Goal: Information Seeking & Learning: Find specific page/section

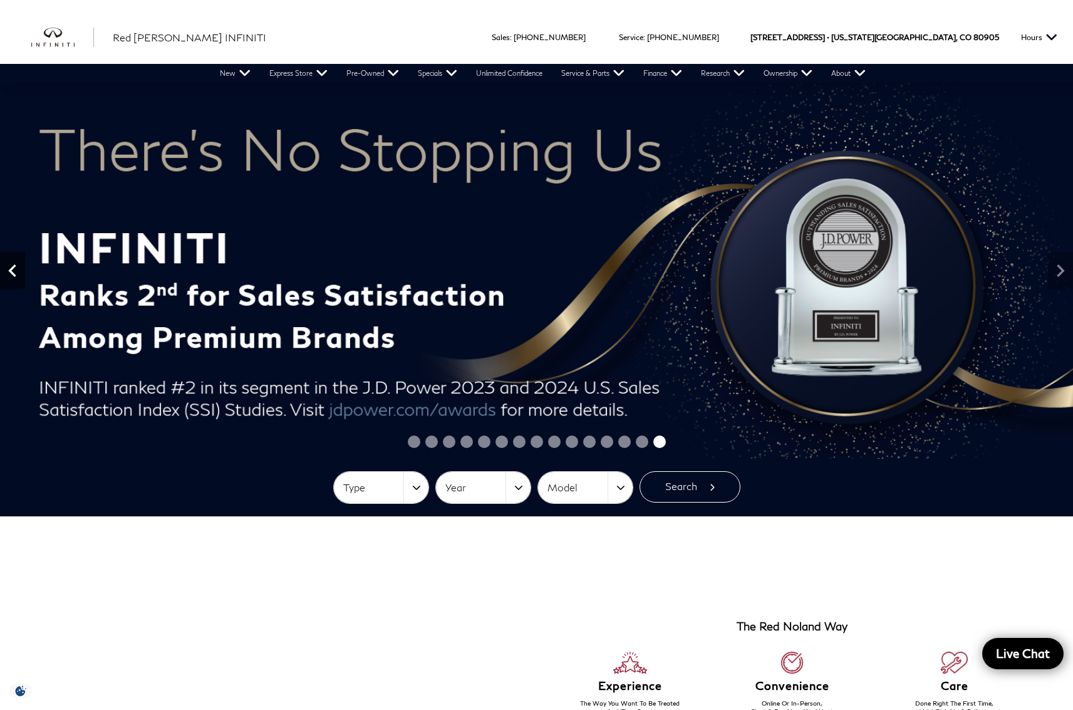
click at [19, 272] on icon "Previous" at bounding box center [12, 270] width 25 height 25
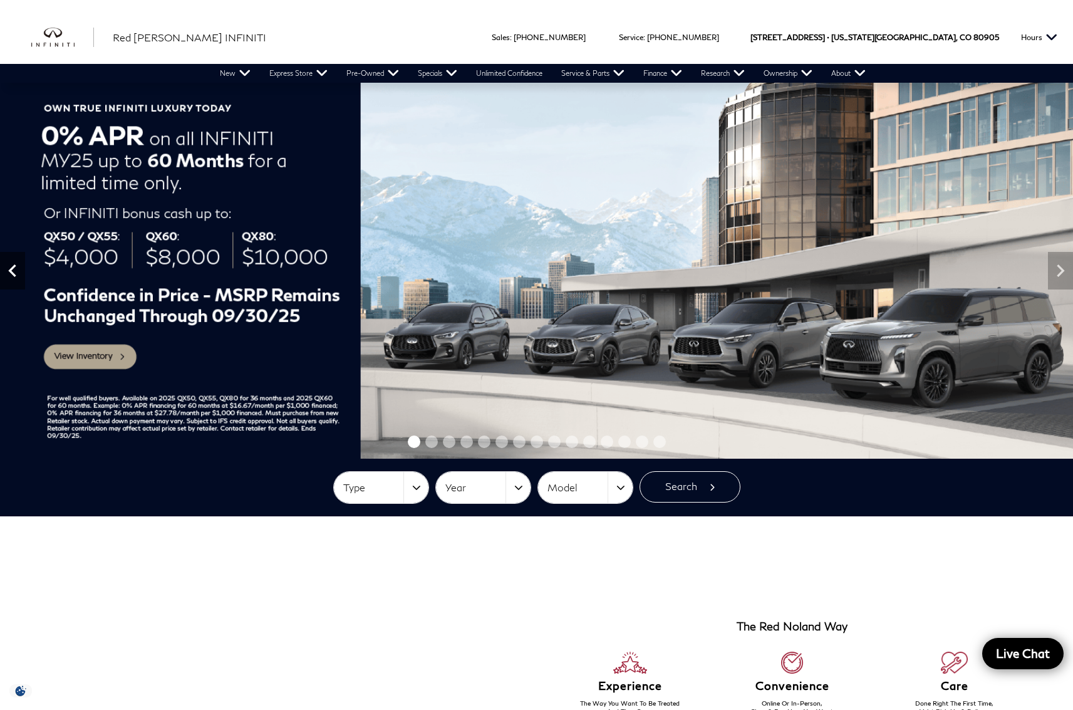
click at [18, 272] on icon "Previous" at bounding box center [12, 270] width 25 height 25
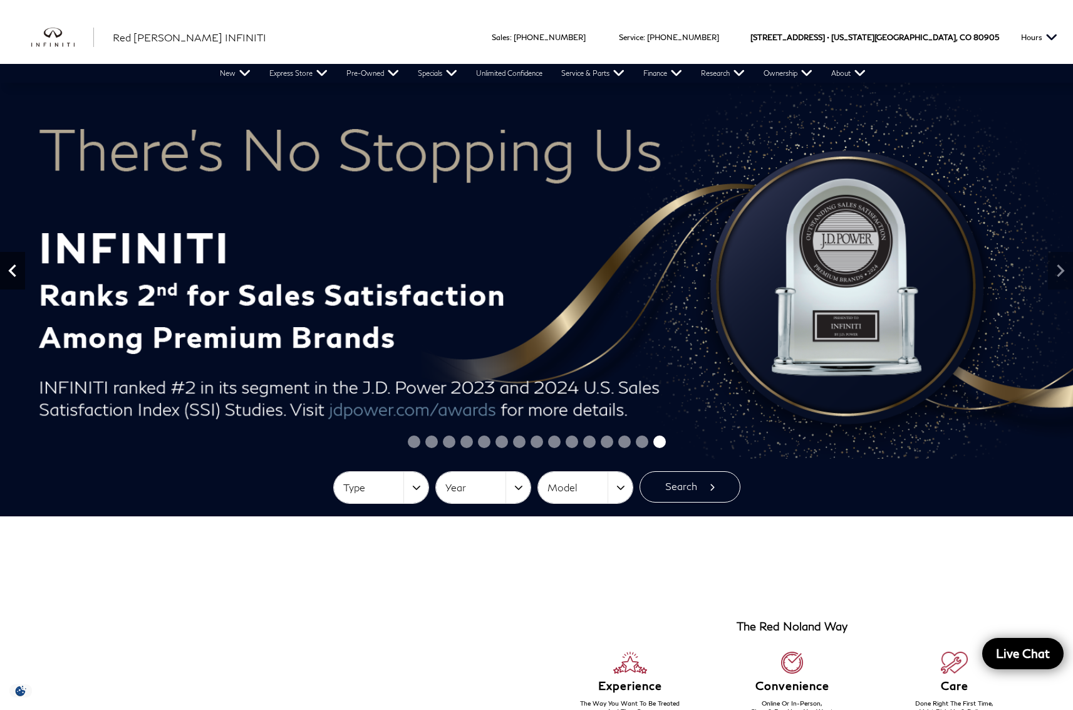
click at [18, 272] on icon "Previous" at bounding box center [12, 270] width 25 height 25
click at [17, 272] on icon "Previous" at bounding box center [12, 270] width 25 height 25
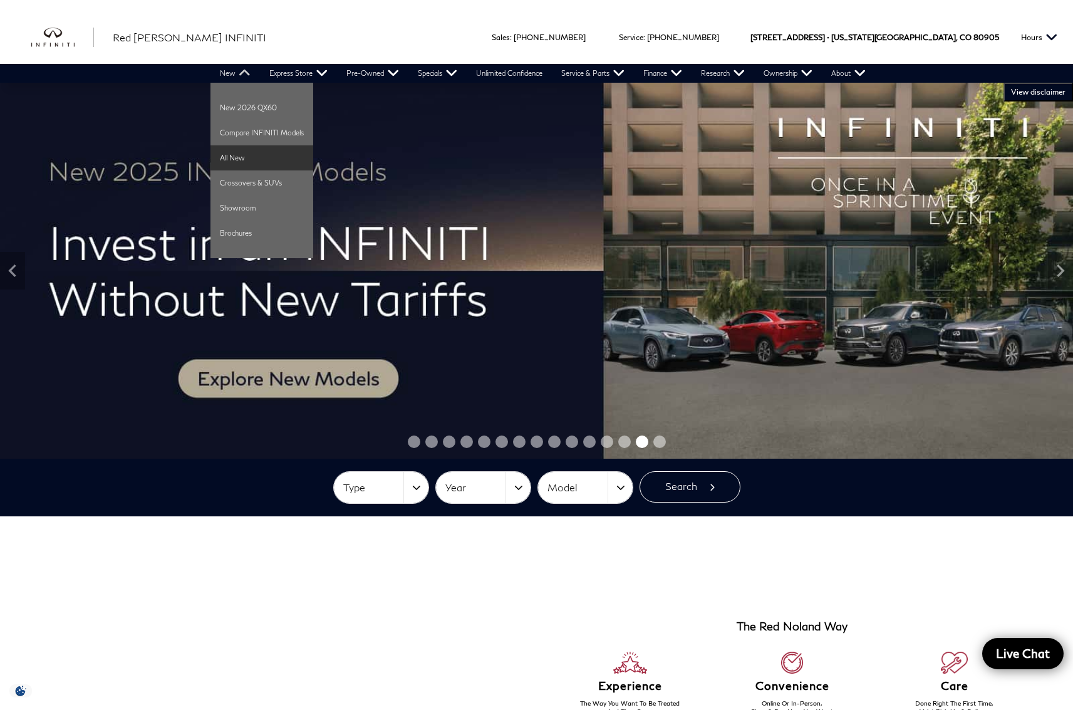
click at [244, 160] on link "All New" at bounding box center [261, 157] width 103 height 25
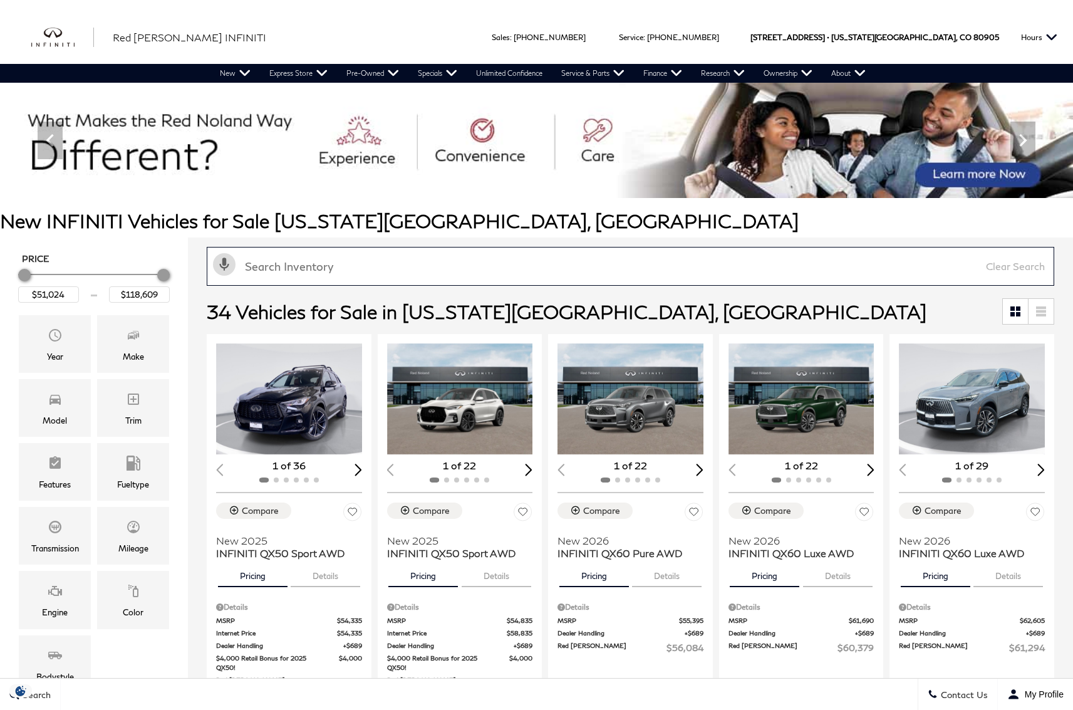
click at [426, 267] on input "text" at bounding box center [631, 266] width 848 height 39
click at [410, 264] on input "text" at bounding box center [631, 266] width 848 height 39
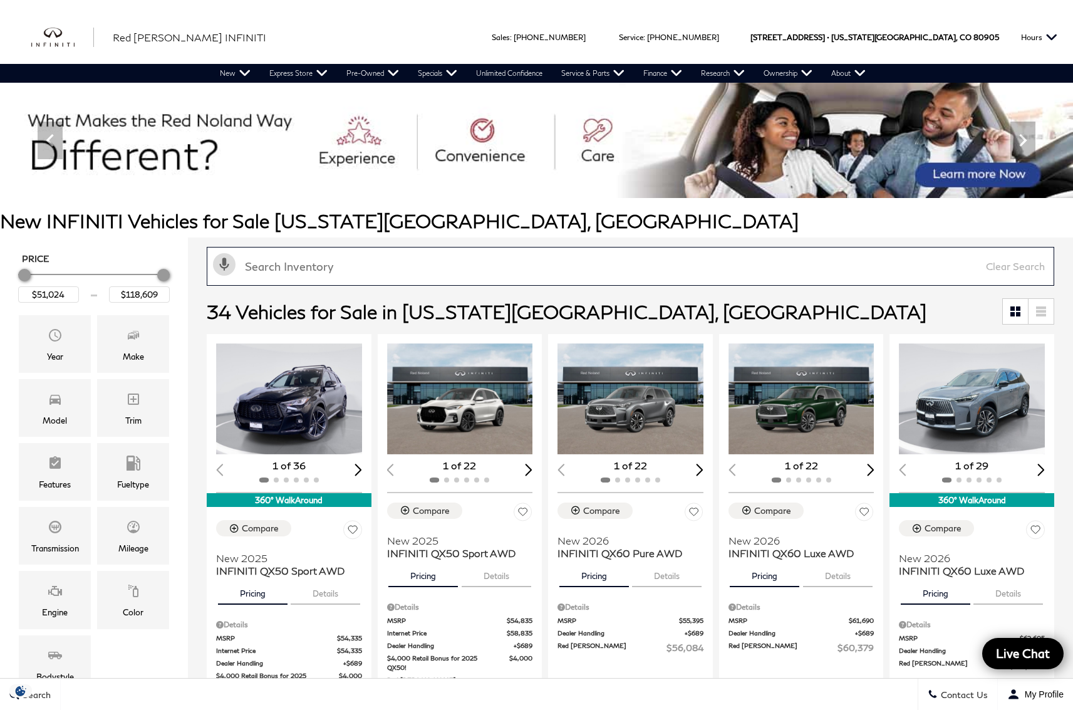
paste input "QX335026"
type input "QX335026"
type input "$61,294"
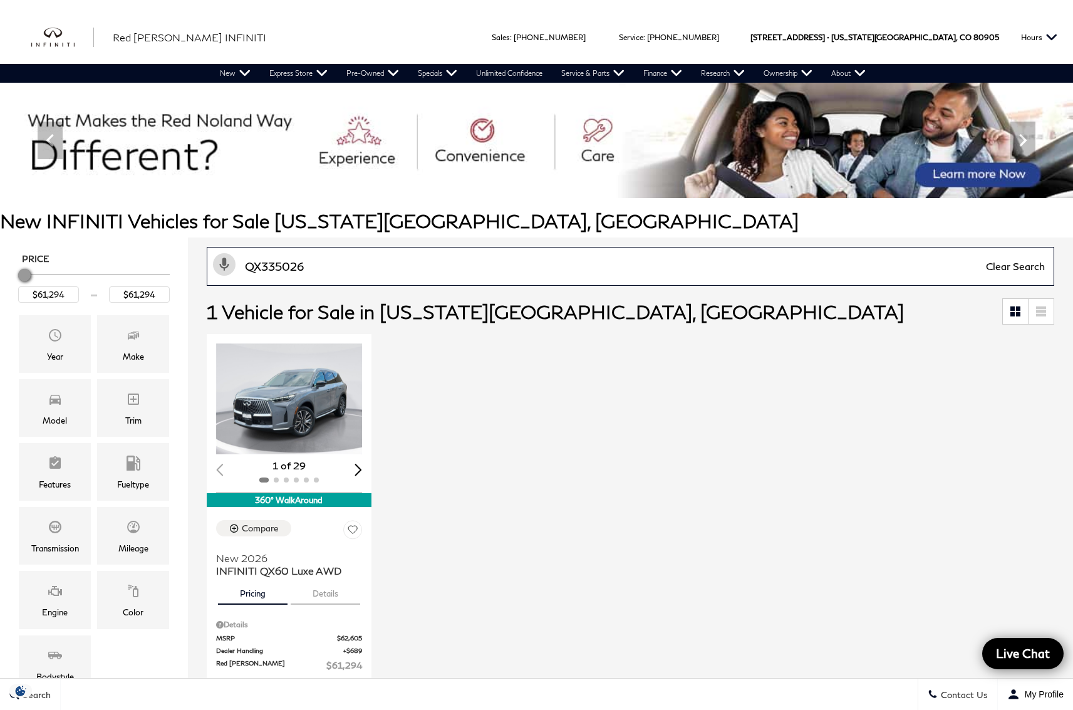
type input "QX335026"
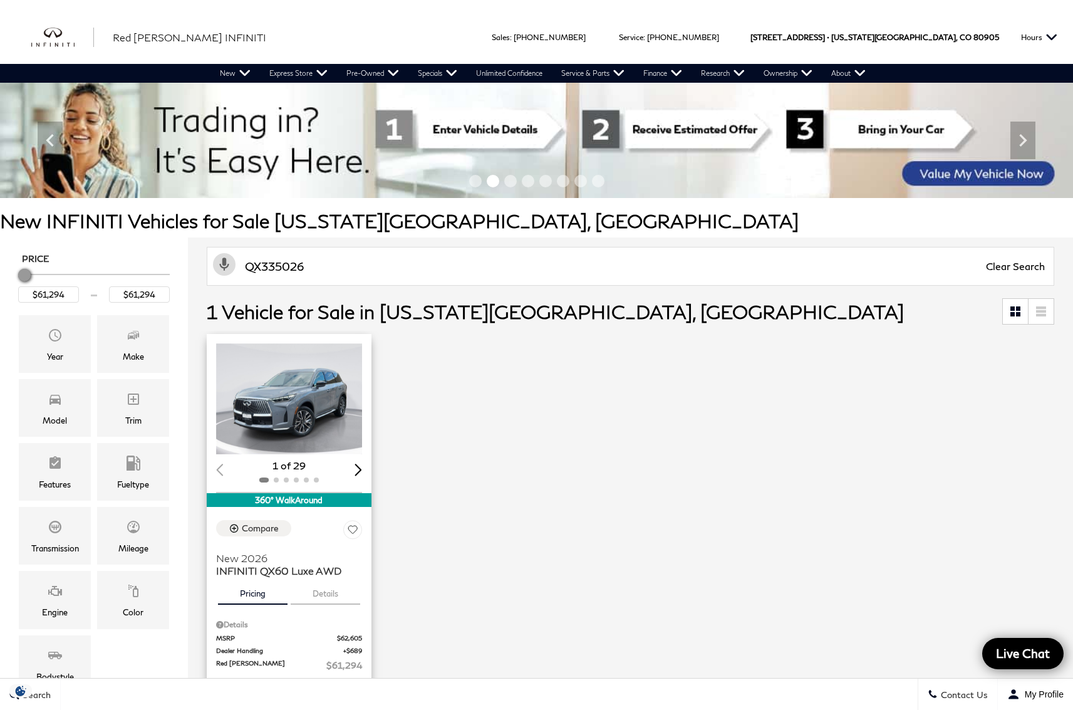
click at [267, 386] on img "1 / 2" at bounding box center [290, 398] width 148 height 111
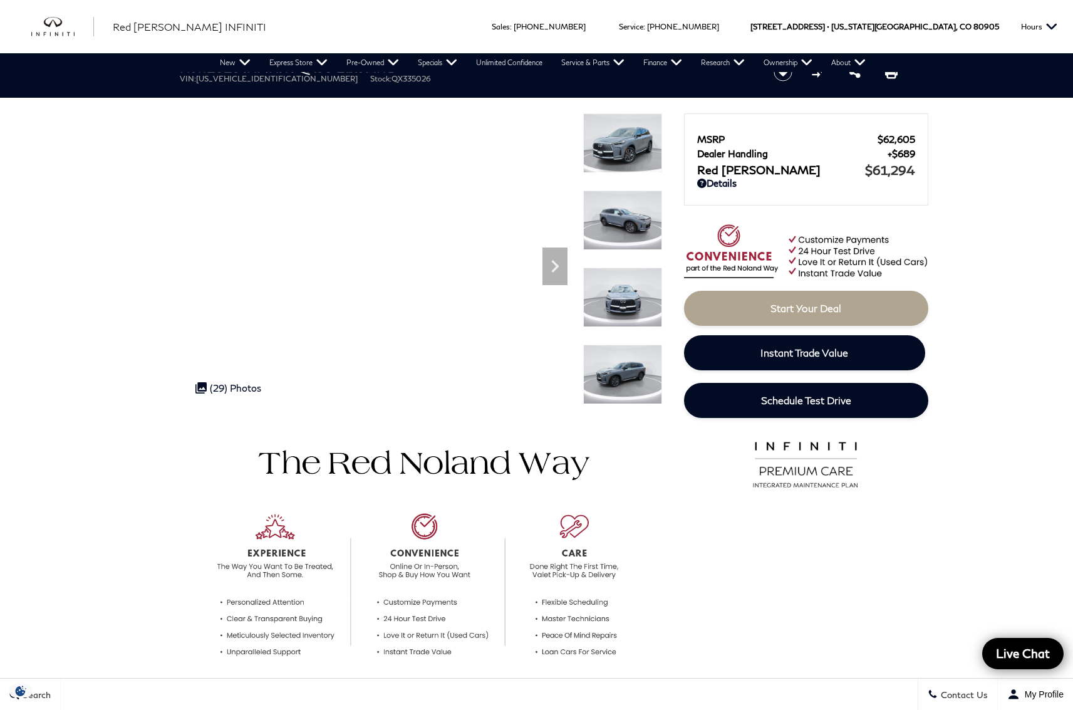
drag, startPoint x: 315, startPoint y: 81, endPoint x: 365, endPoint y: 86, distance: 50.4
click at [365, 86] on div "New 2026 INFINITI QX60 Luxe AWD VIN: 5N1AL1FS2TC335026 Stock: QX335026" at bounding box center [461, 72] width 601 height 42
copy li "Stock: QX335026"
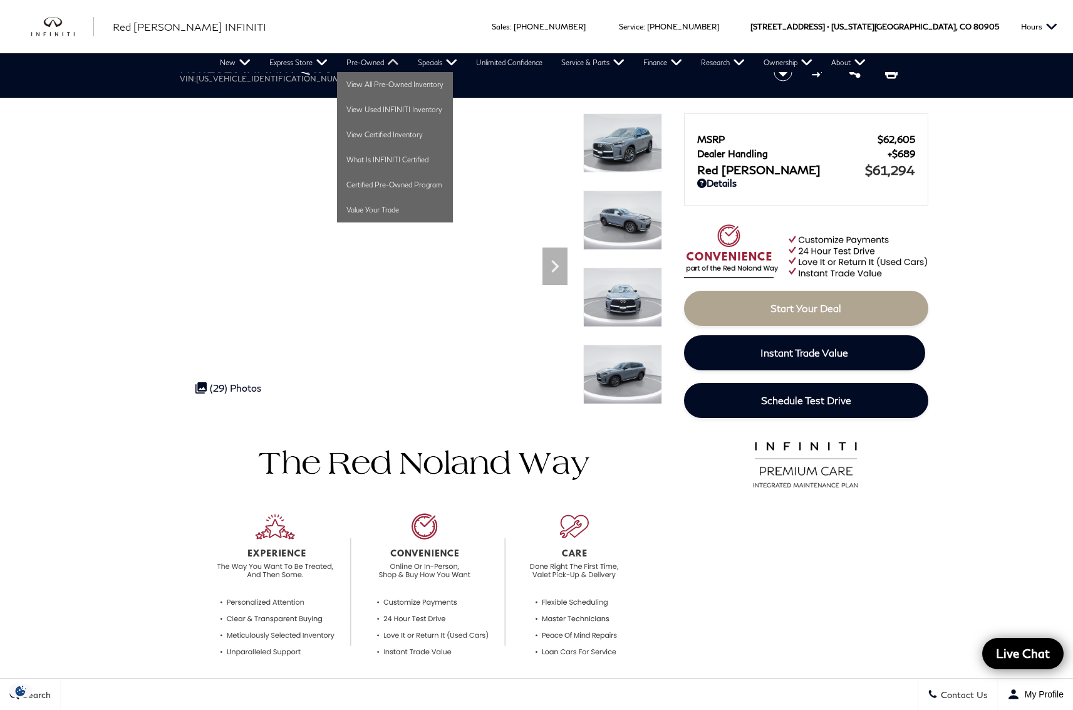
click at [376, 60] on link "Pre-Owned" at bounding box center [372, 62] width 71 height 19
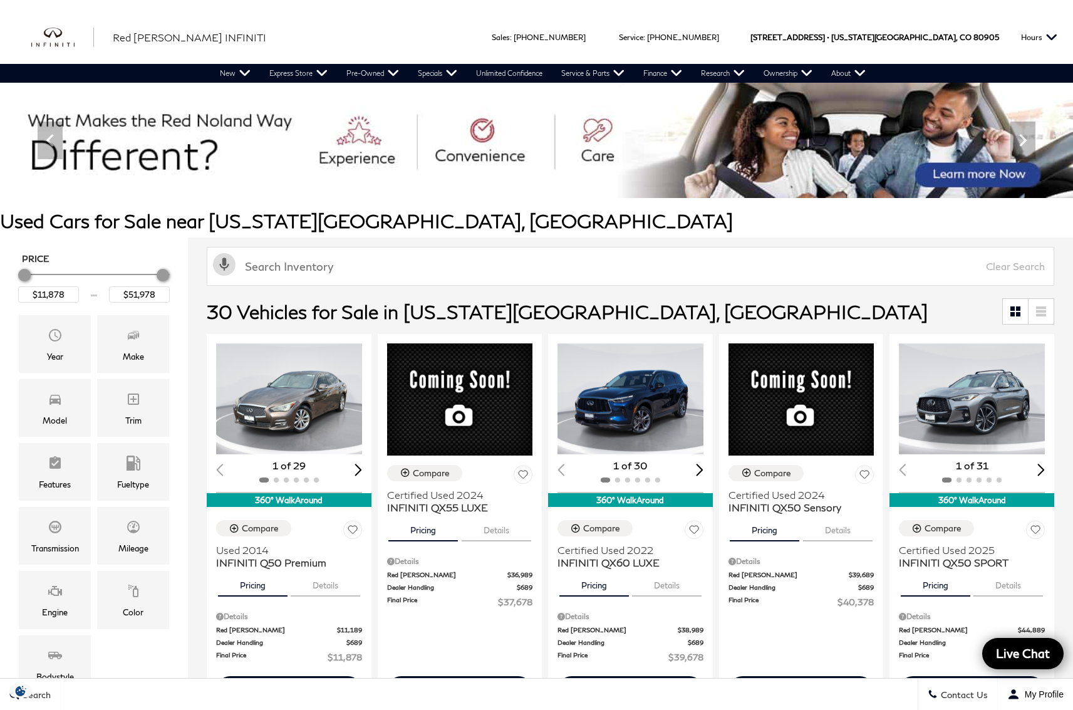
type input "UI443035"
type input "$25,378"
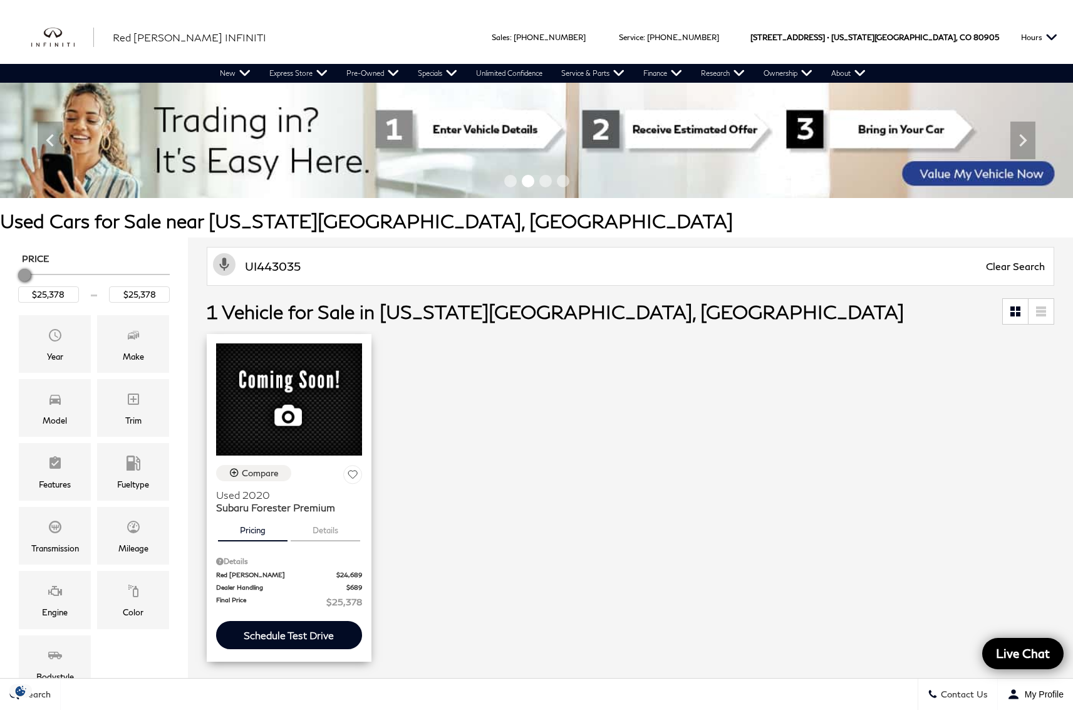
type input "UI443035"
click at [289, 455] on img at bounding box center [289, 399] width 146 height 112
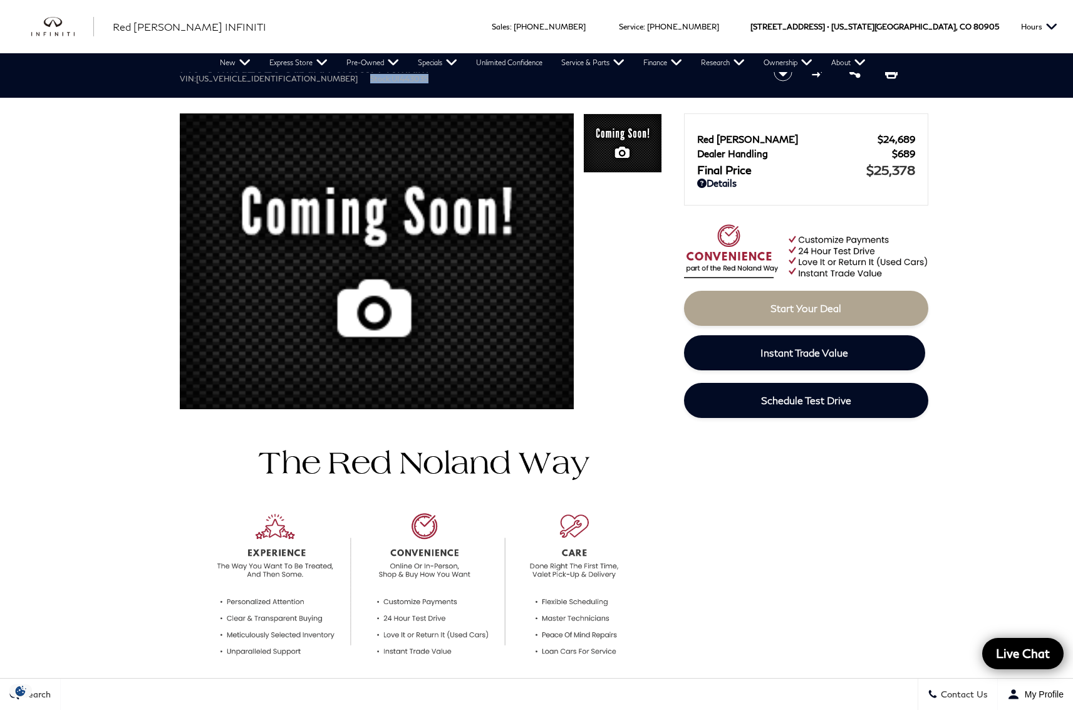
drag, startPoint x: 294, startPoint y: 80, endPoint x: 366, endPoint y: 78, distance: 72.1
click at [366, 78] on ul "VIN: JF2SKAGC7LH443035 Stock: UI443035" at bounding box center [466, 78] width 573 height 9
copy li "Stock: UI443035"
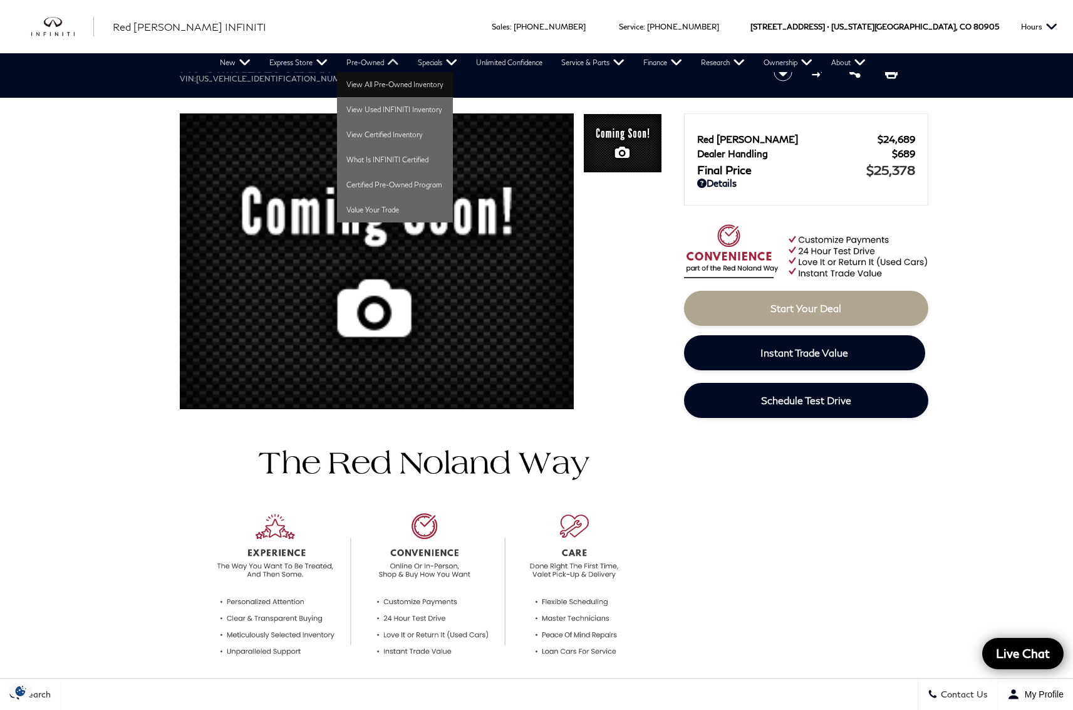
click at [374, 81] on link "View All Pre-Owned Inventory" at bounding box center [395, 84] width 116 height 25
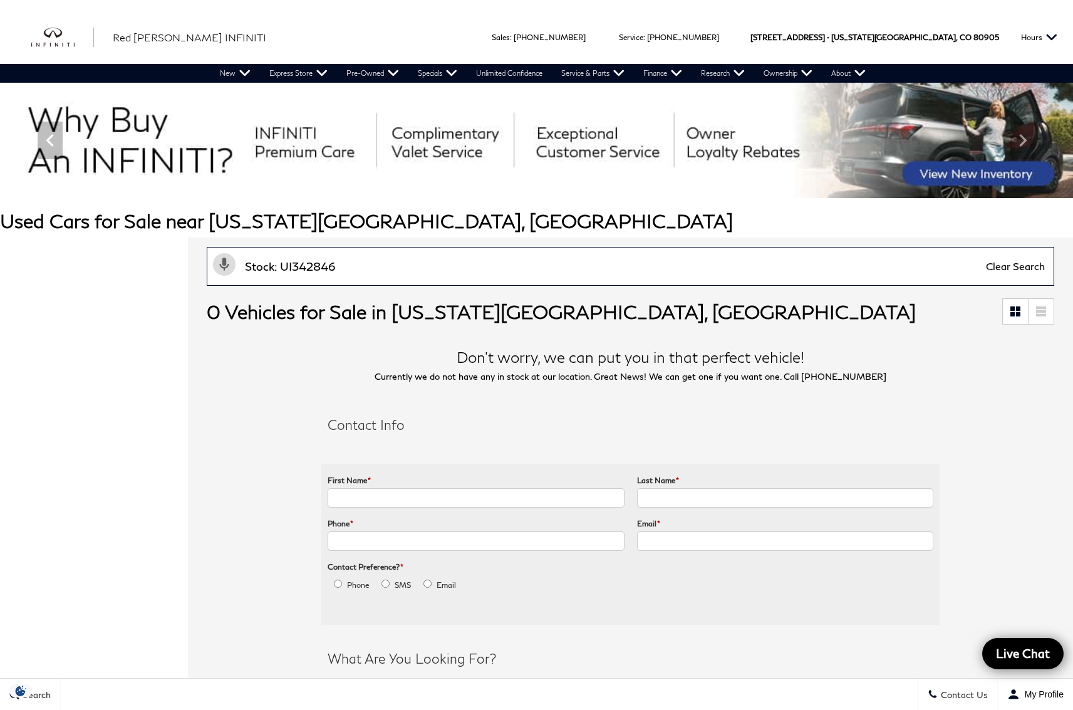
click at [445, 275] on input "Stock: UI342846" at bounding box center [631, 266] width 848 height 39
click at [445, 272] on input "Stock: UI342846" at bounding box center [631, 266] width 848 height 39
click at [443, 267] on input "Stock: UI342846" at bounding box center [631, 266] width 848 height 39
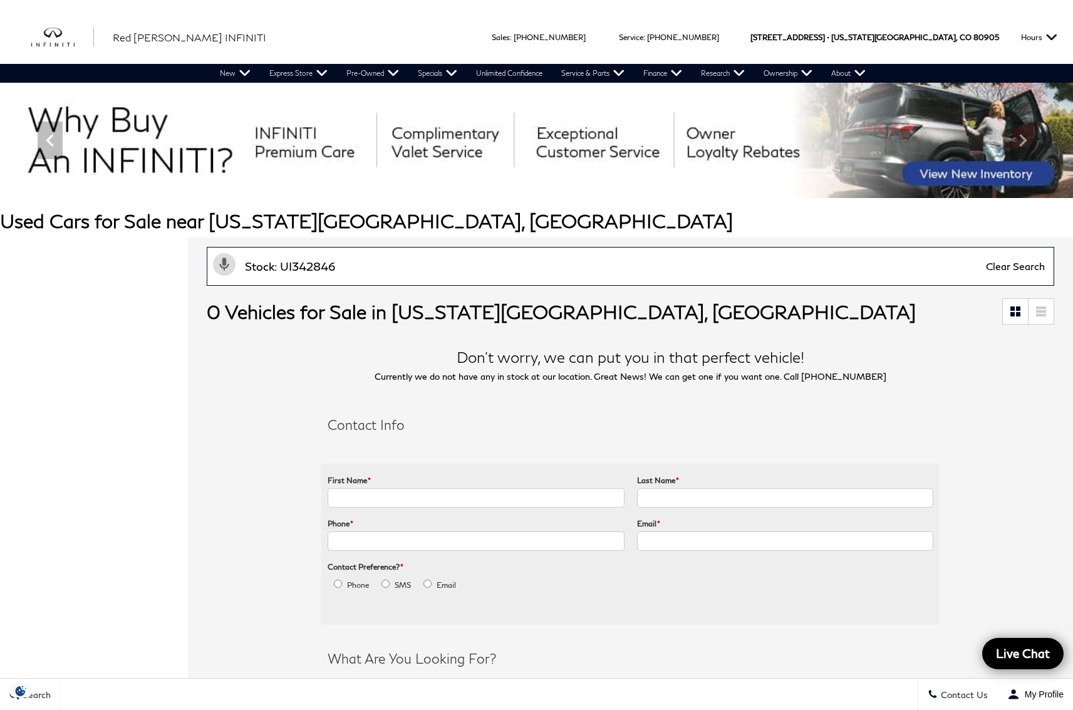
click at [443, 267] on input "Stock: UI342846" at bounding box center [631, 266] width 848 height 39
drag, startPoint x: 281, startPoint y: 264, endPoint x: 299, endPoint y: 270, distance: 19.0
click at [281, 264] on input "Stock: UI342846" at bounding box center [631, 266] width 848 height 39
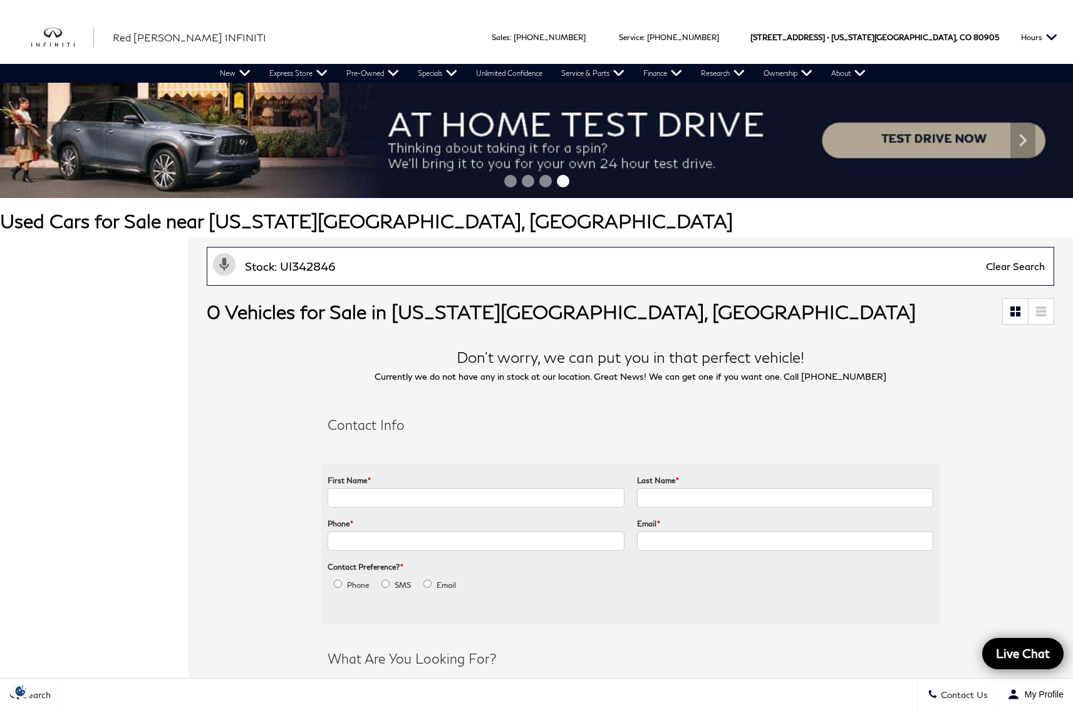
click at [281, 267] on input "Stock: UI342846" at bounding box center [631, 266] width 848 height 39
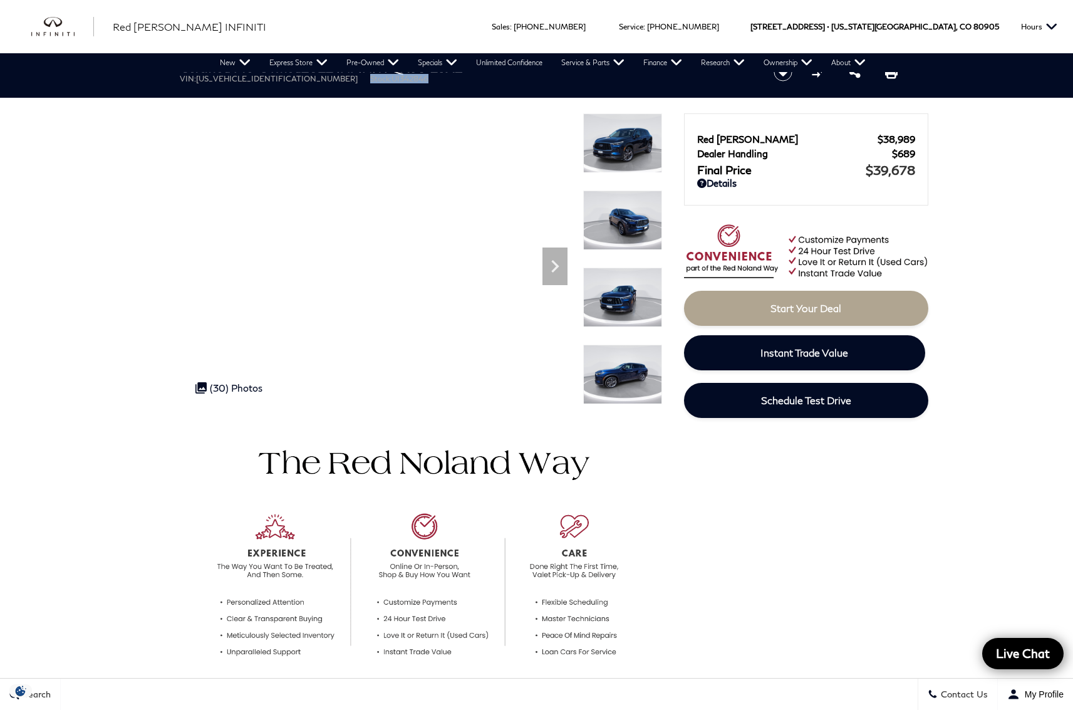
drag, startPoint x: 294, startPoint y: 82, endPoint x: 369, endPoint y: 78, distance: 75.3
click at [369, 78] on ul "VIN: [US_VEHICLE_IDENTIFICATION_NUMBER] Stock: UI342846" at bounding box center [466, 78] width 573 height 9
copy li "Stock: UI342846"
